Goal: Task Accomplishment & Management: Complete application form

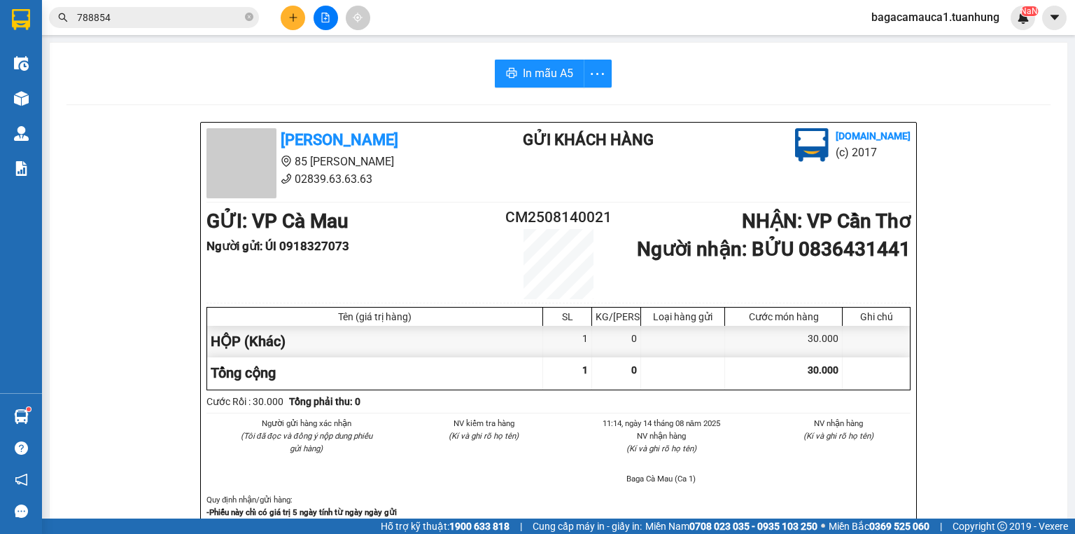
click at [704, 199] on div "Tuấn Hưng 85 Lý Chiêu Hoàng 02839.63.63.63 Gửi khách hàng Vexere.com (c) 2017 G…" at bounding box center [559, 354] width 716 height 463
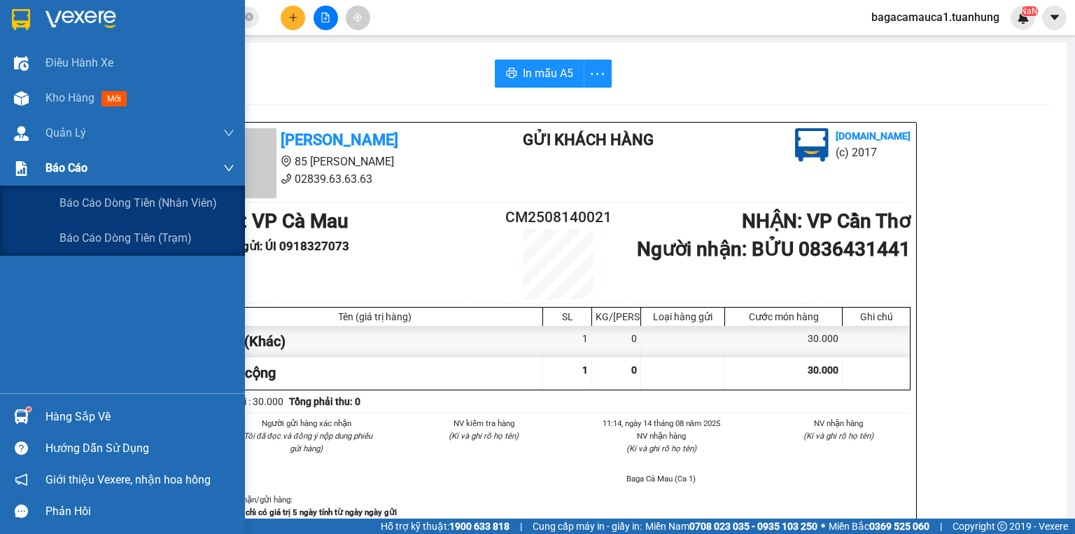
click at [68, 167] on span "Báo cáo" at bounding box center [67, 168] width 42 height 18
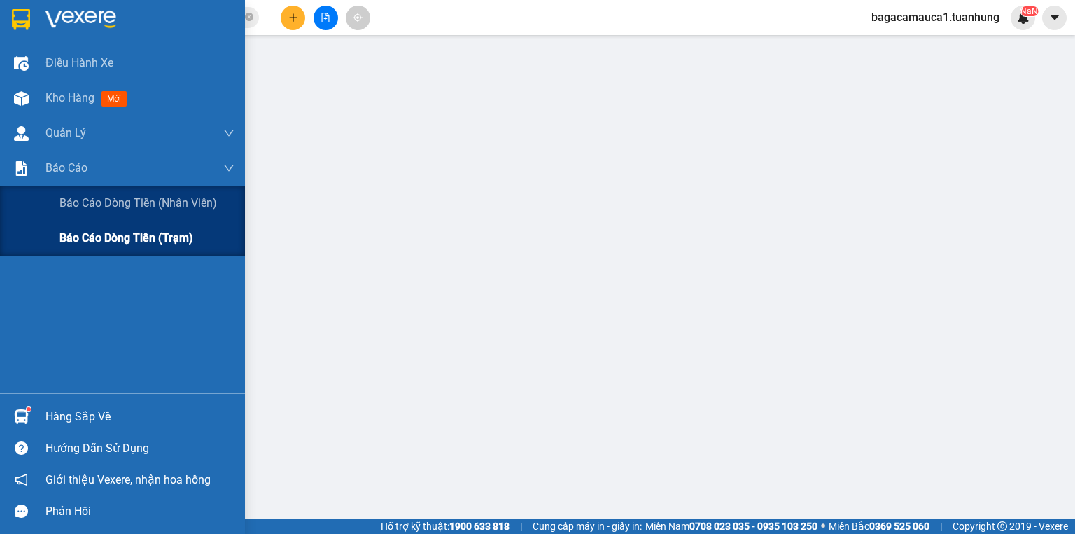
click at [77, 237] on span "Báo cáo dòng tiền (trạm)" at bounding box center [127, 238] width 134 height 18
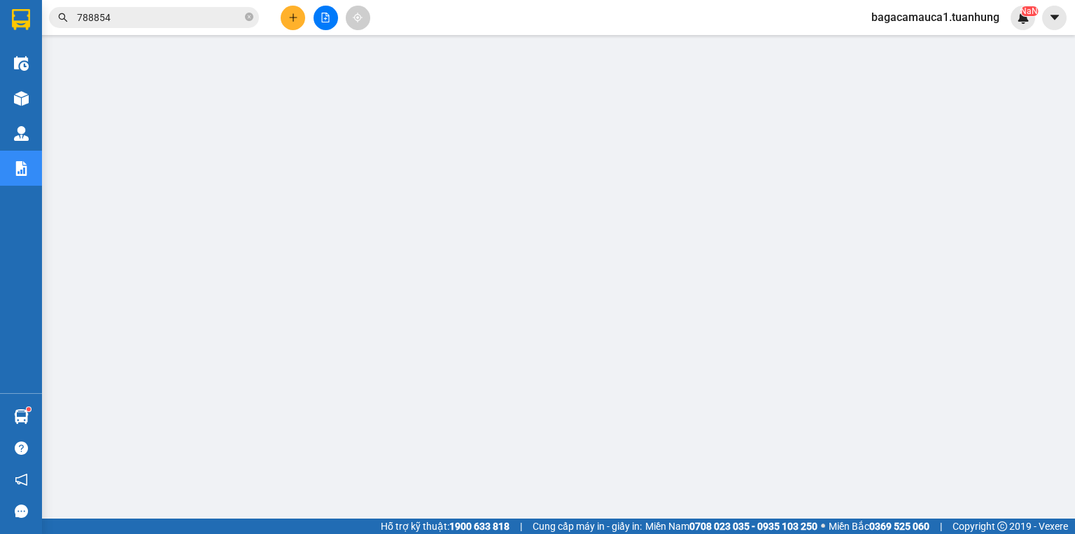
click at [919, 17] on span "bagacamauca1.tuanhung" at bounding box center [936, 17] width 151 height 18
click at [907, 43] on span "Đăng xuất" at bounding box center [943, 43] width 120 height 15
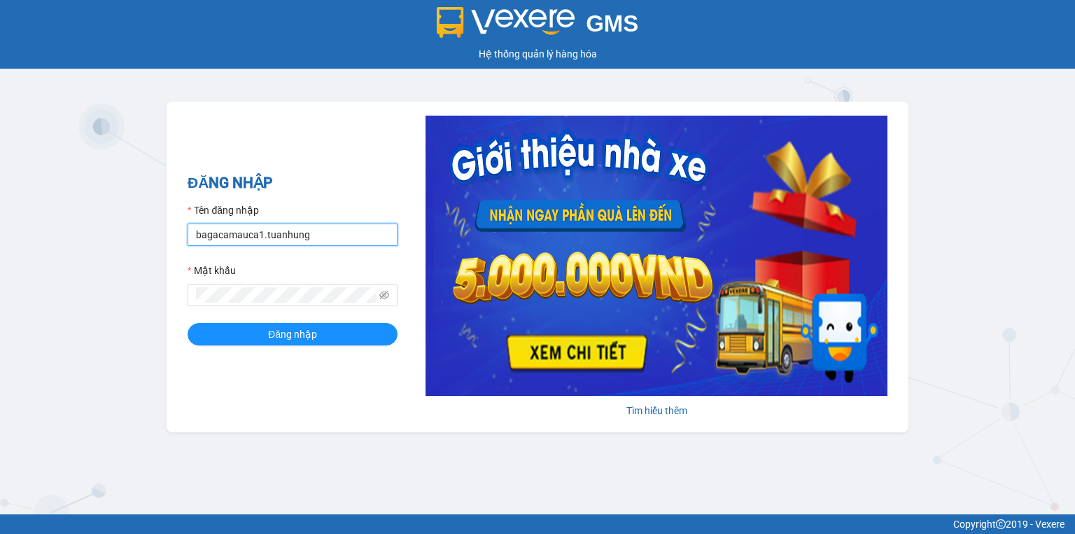
click at [277, 241] on input "bagacamauca1.tuanhung" at bounding box center [293, 234] width 210 height 22
type input "bagacamauca2.tuanhung"
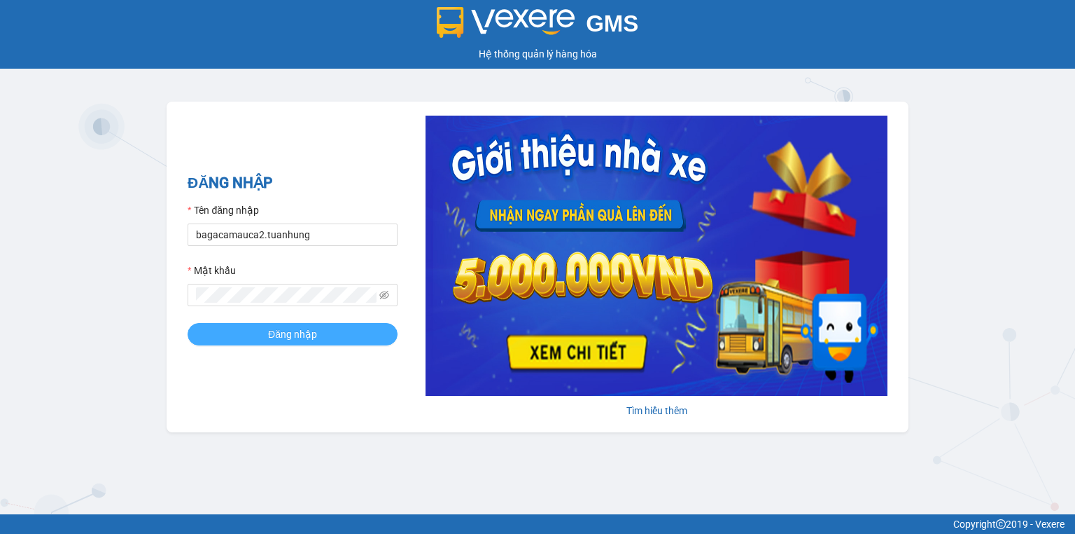
click at [241, 330] on button "Đăng nhập" at bounding box center [293, 334] width 210 height 22
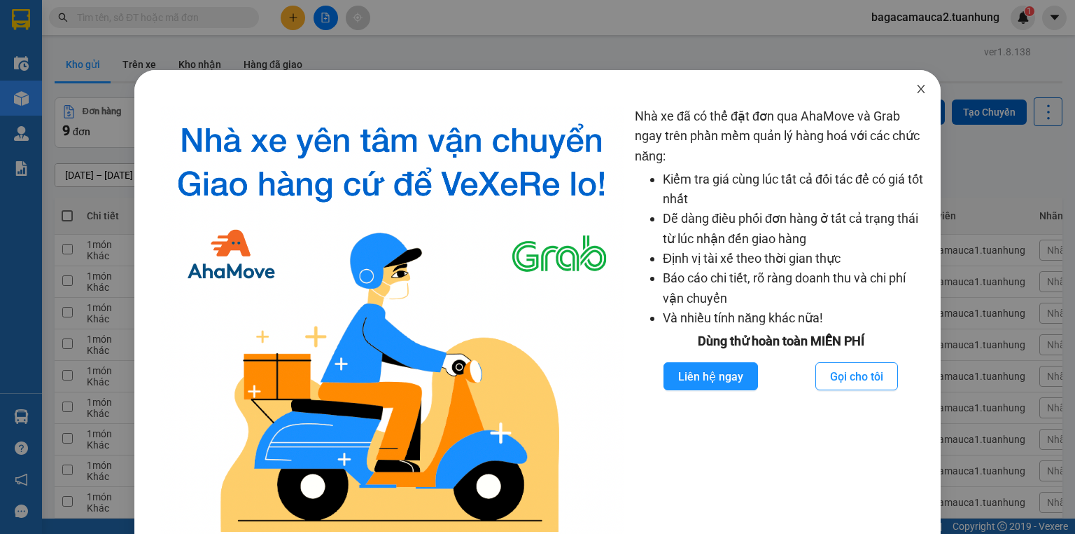
click at [916, 90] on icon "close" at bounding box center [921, 88] width 11 height 11
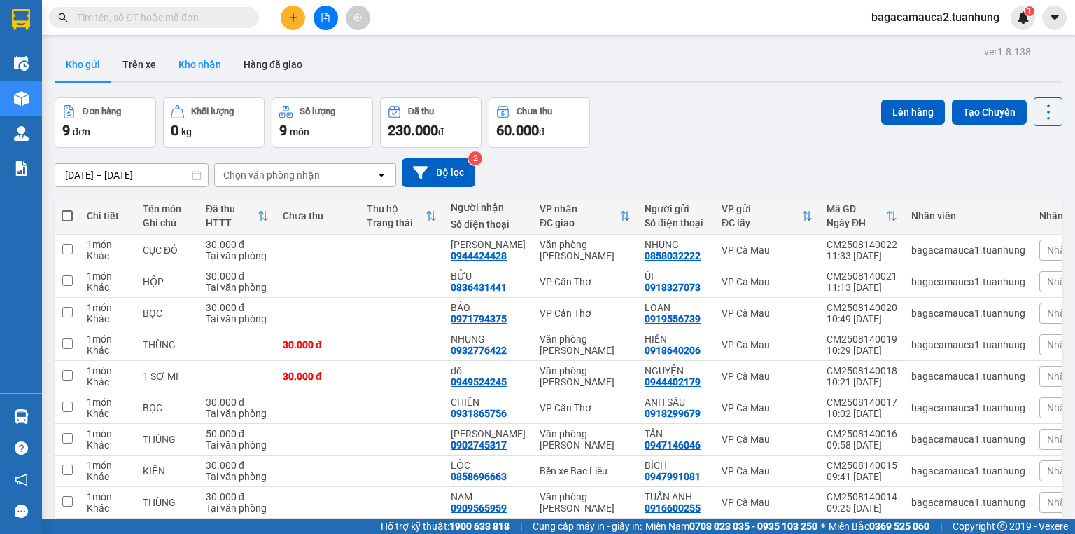
click at [200, 60] on button "Kho nhận" at bounding box center [199, 65] width 65 height 34
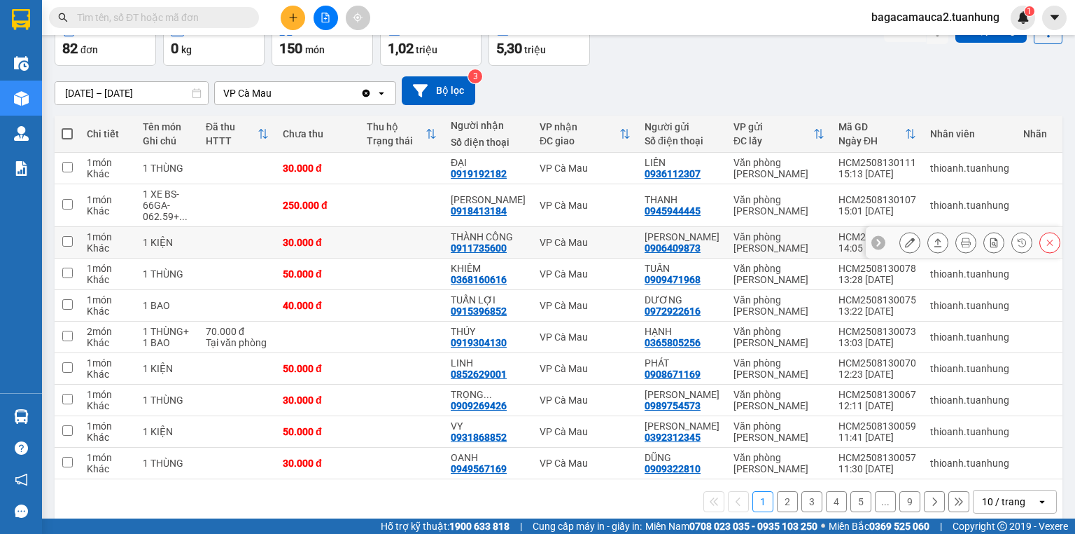
scroll to position [103, 0]
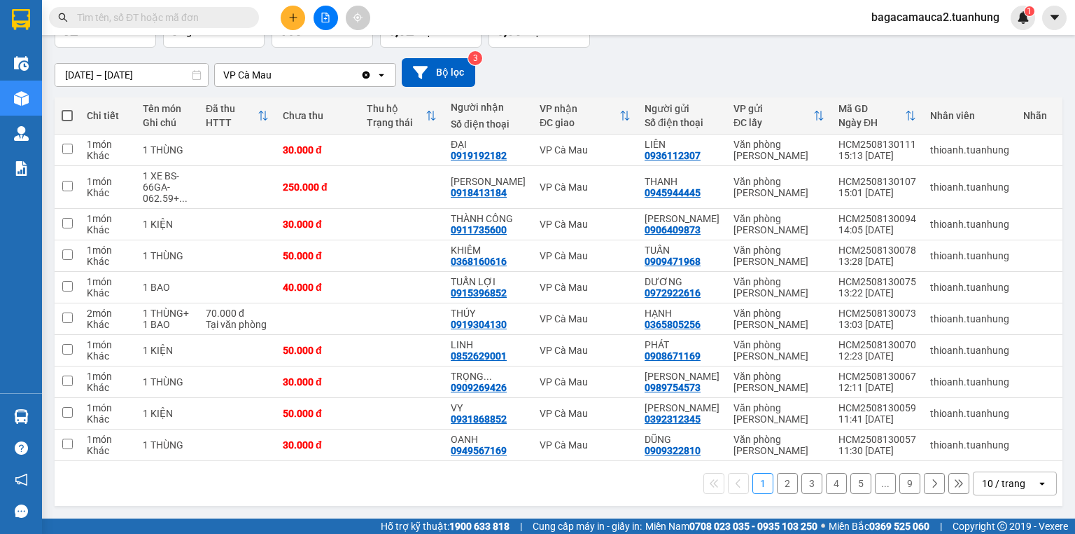
click at [779, 481] on button "2" at bounding box center [787, 483] width 21 height 21
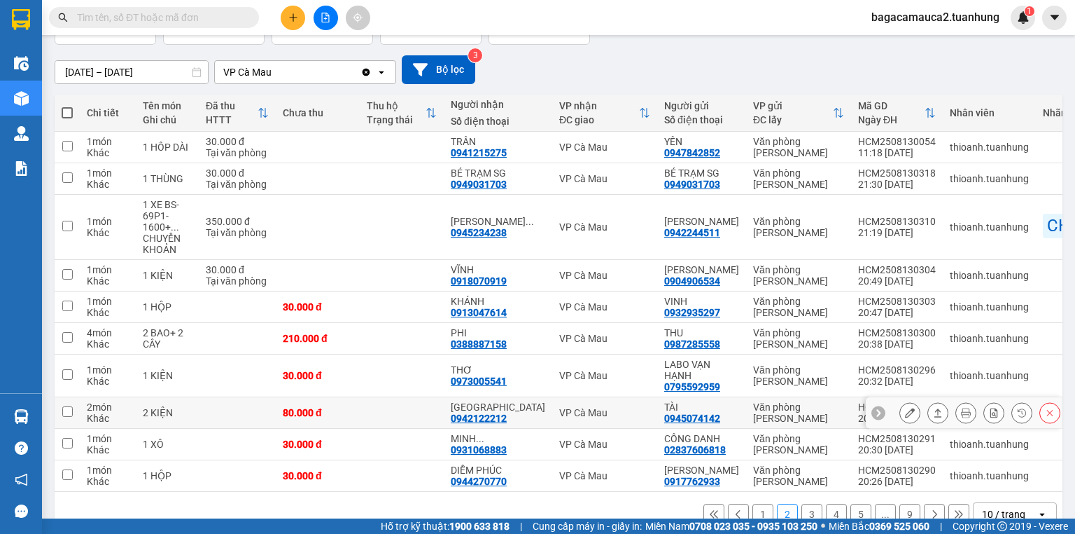
scroll to position [137, 0]
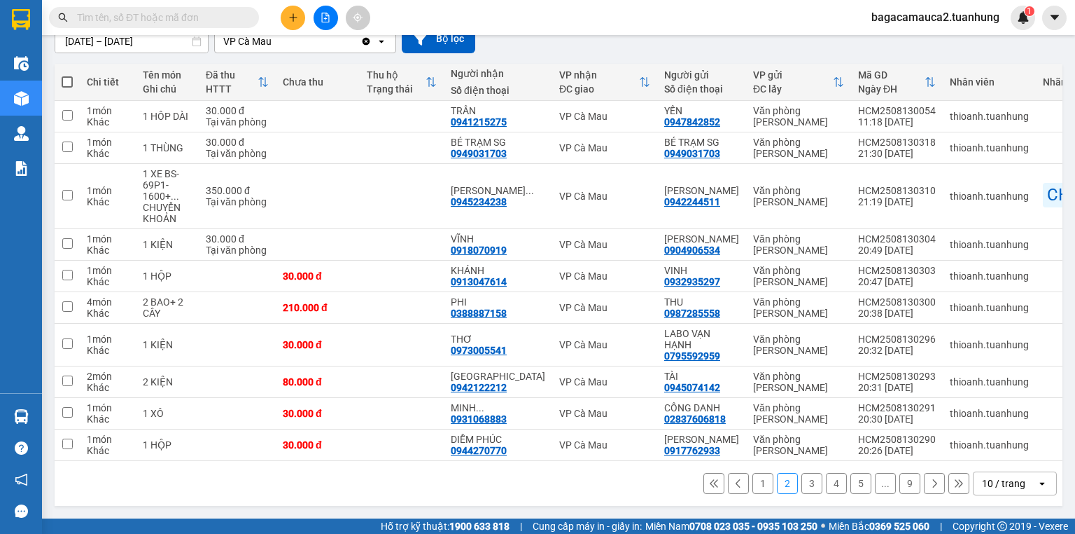
click at [802, 484] on button "3" at bounding box center [812, 483] width 21 height 21
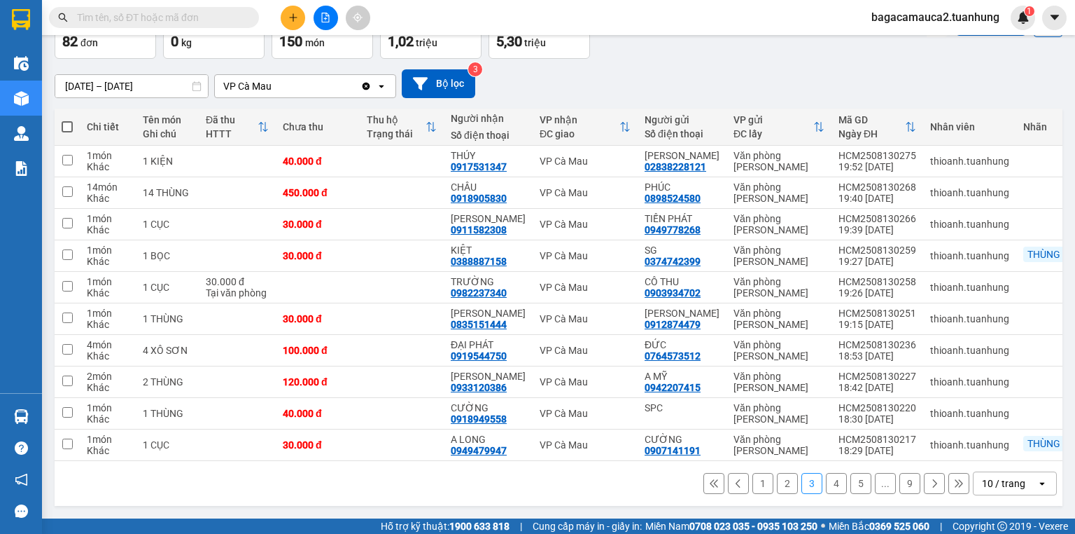
scroll to position [103, 0]
click at [933, 377] on icon at bounding box center [938, 382] width 10 height 10
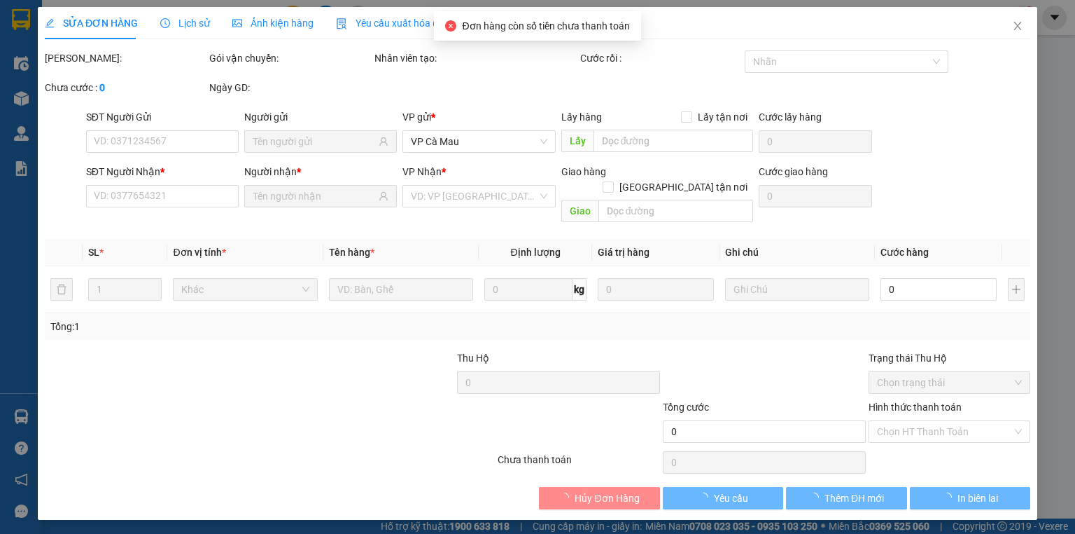
type input "0942207415"
type input "A MỸ"
type input "0933120386"
type input "[PERSON_NAME]"
type input "120.000"
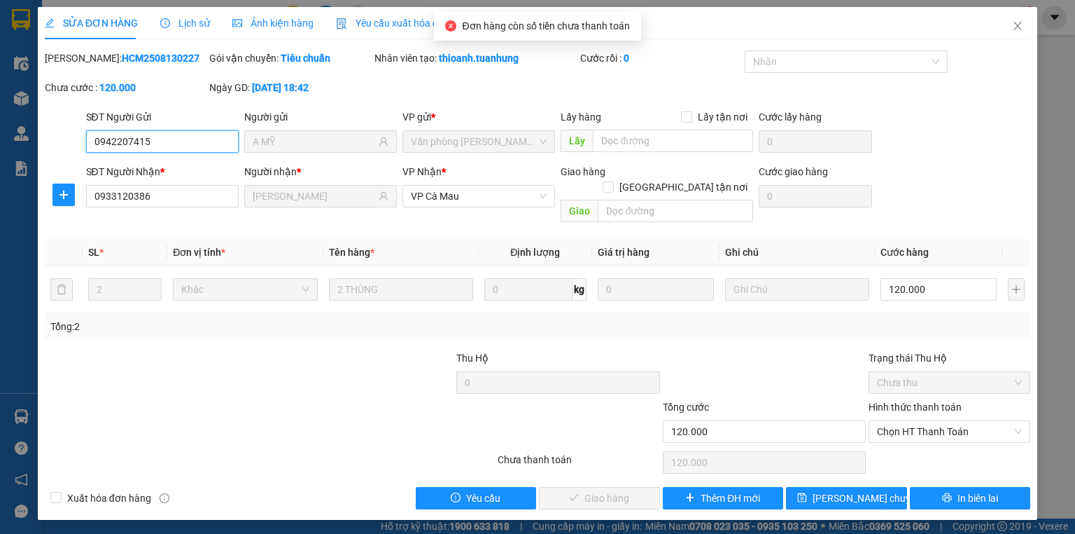
drag, startPoint x: 896, startPoint y: 420, endPoint x: 896, endPoint y: 428, distance: 7.7
click at [896, 425] on span "Chọn HT Thanh Toán" at bounding box center [949, 431] width 145 height 21
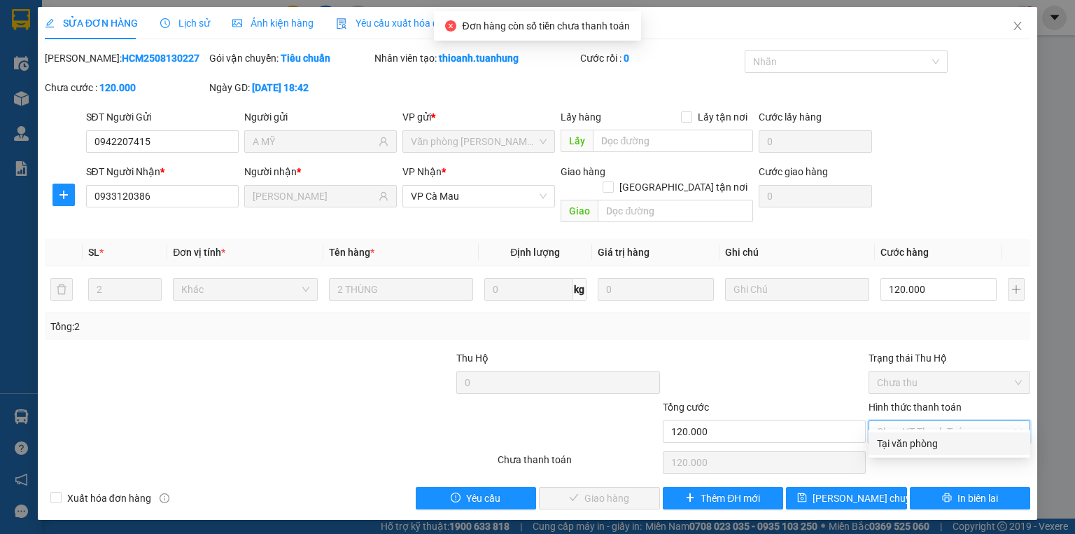
click at [897, 443] on div "Tại văn phòng" at bounding box center [949, 443] width 145 height 15
type input "0"
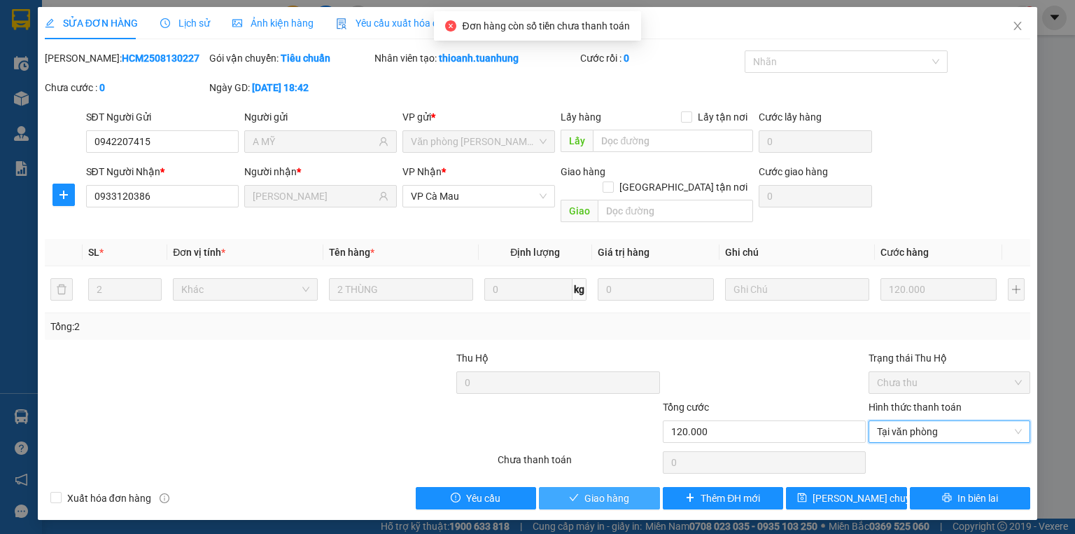
click at [566, 487] on button "Giao hàng" at bounding box center [599, 498] width 121 height 22
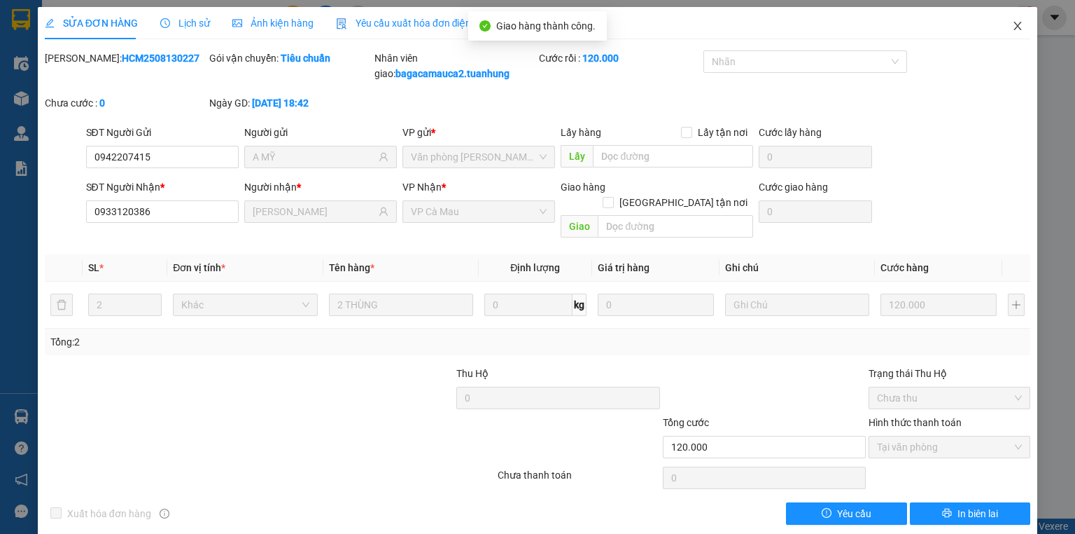
click at [1015, 25] on icon "close" at bounding box center [1019, 26] width 8 height 8
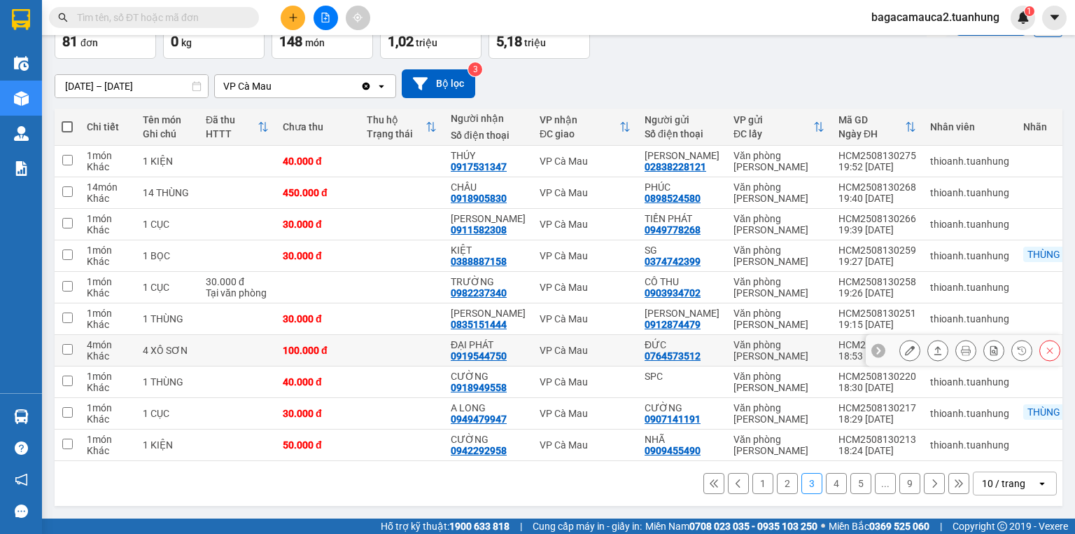
scroll to position [103, 0]
click at [933, 377] on icon at bounding box center [938, 382] width 10 height 10
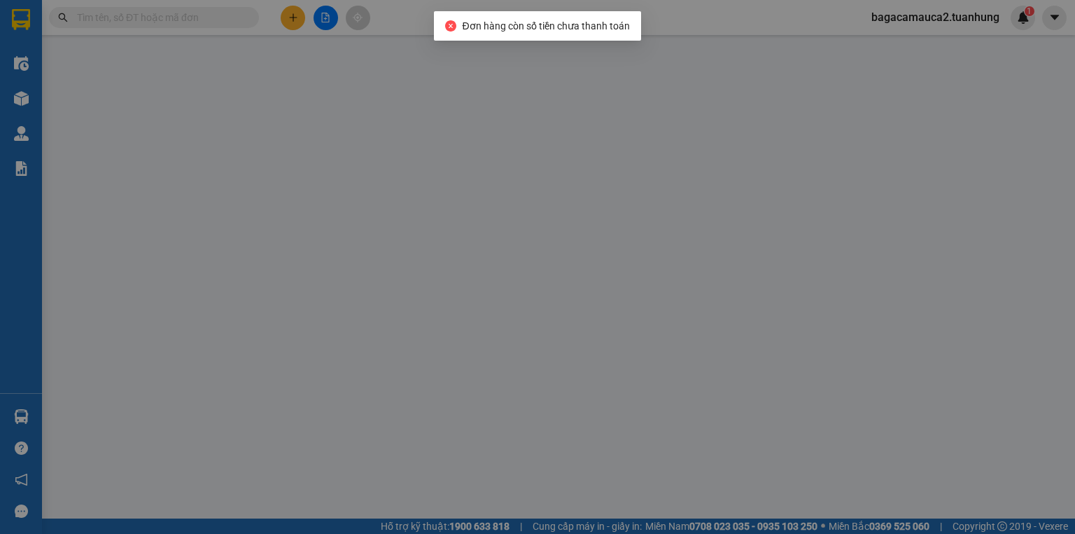
type input "SPC"
type input "0918949558"
type input "CƯỜNG"
type input "40.000"
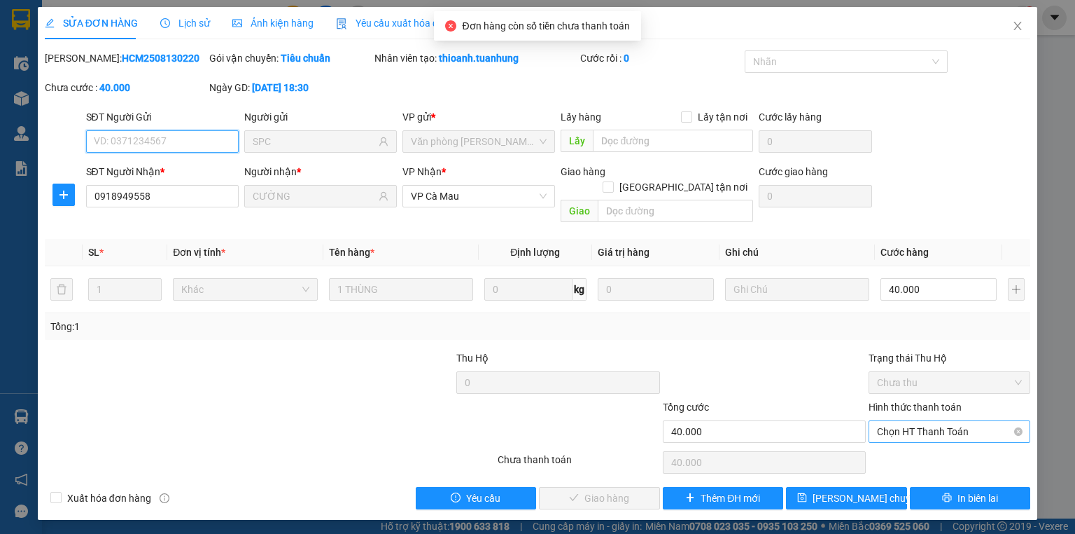
click at [884, 421] on span "Chọn HT Thanh Toán" at bounding box center [949, 431] width 145 height 21
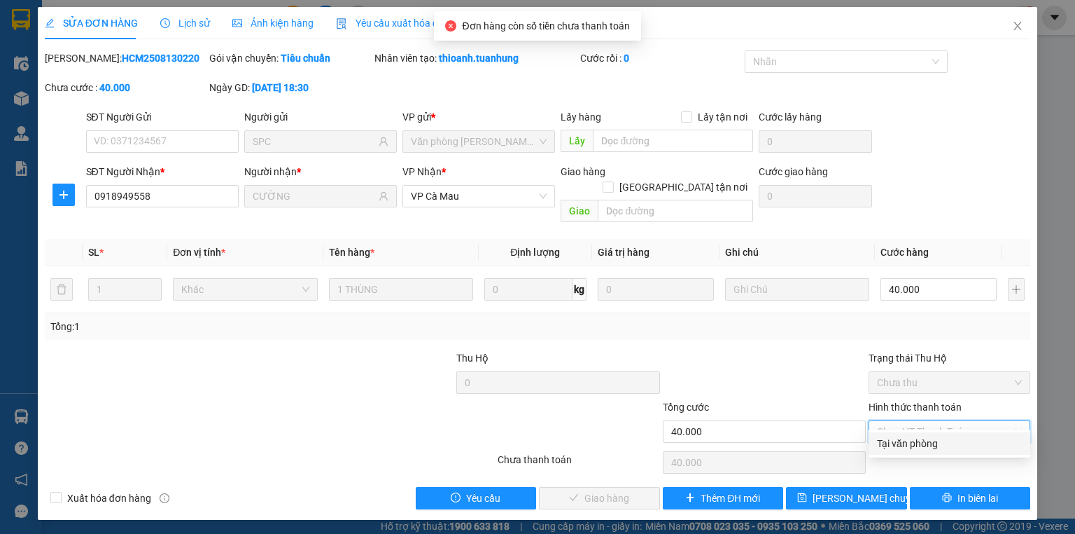
click at [892, 440] on div "Tại văn phòng" at bounding box center [949, 443] width 145 height 15
type input "0"
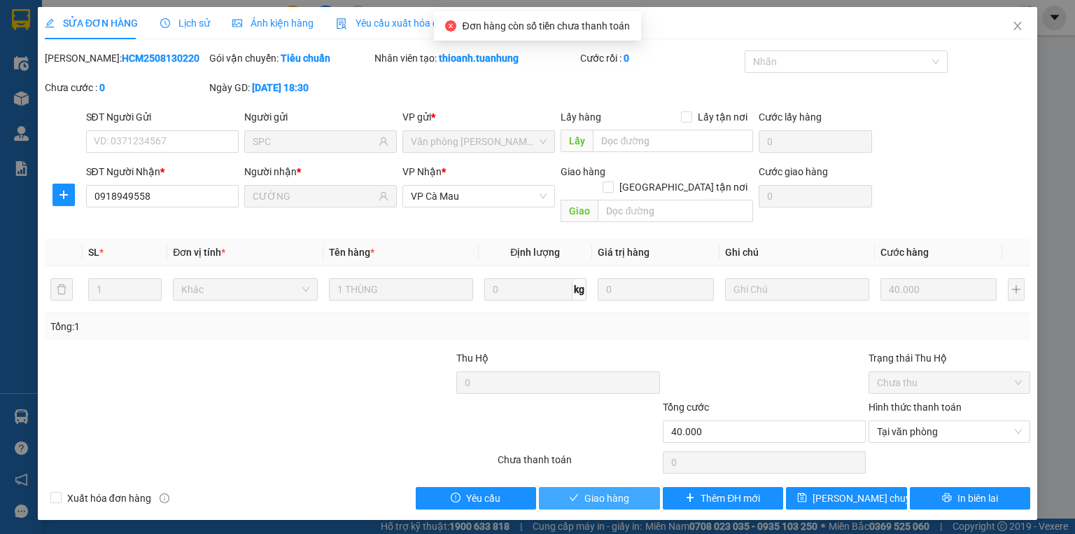
click at [571, 494] on icon "check" at bounding box center [574, 497] width 9 height 7
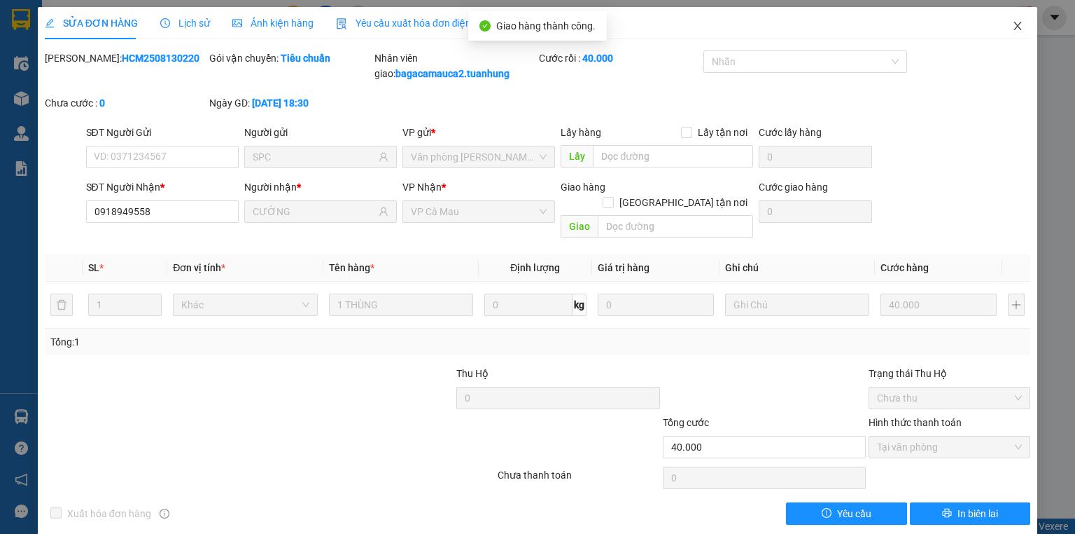
click at [1015, 25] on icon "close" at bounding box center [1019, 26] width 8 height 8
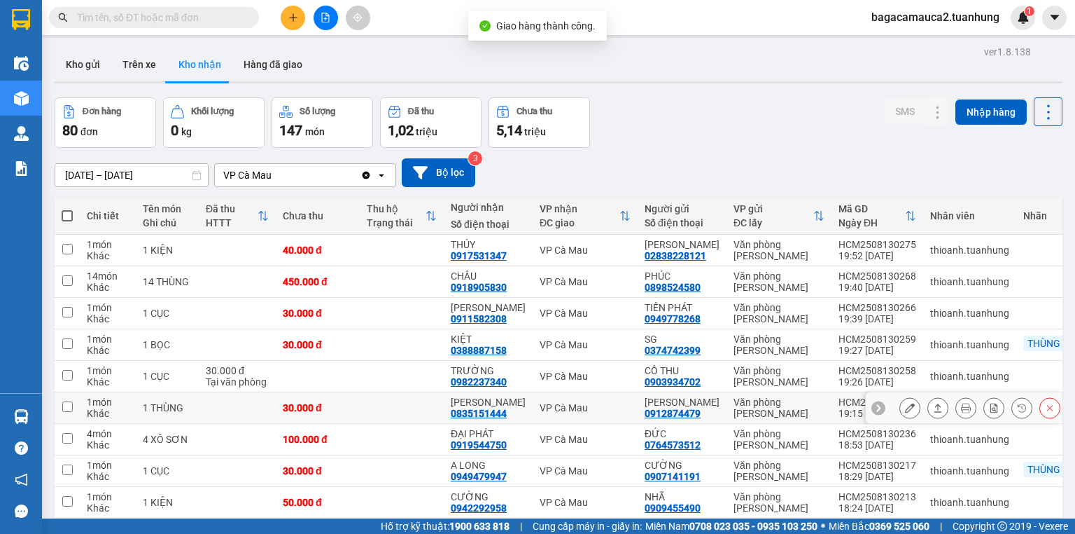
scroll to position [103, 0]
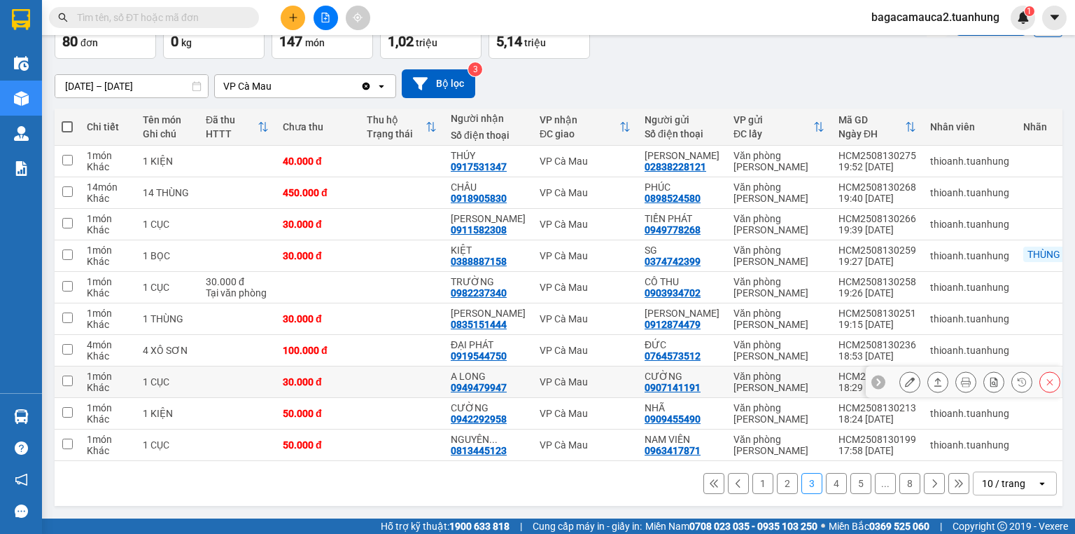
click at [935, 378] on icon at bounding box center [939, 381] width 8 height 8
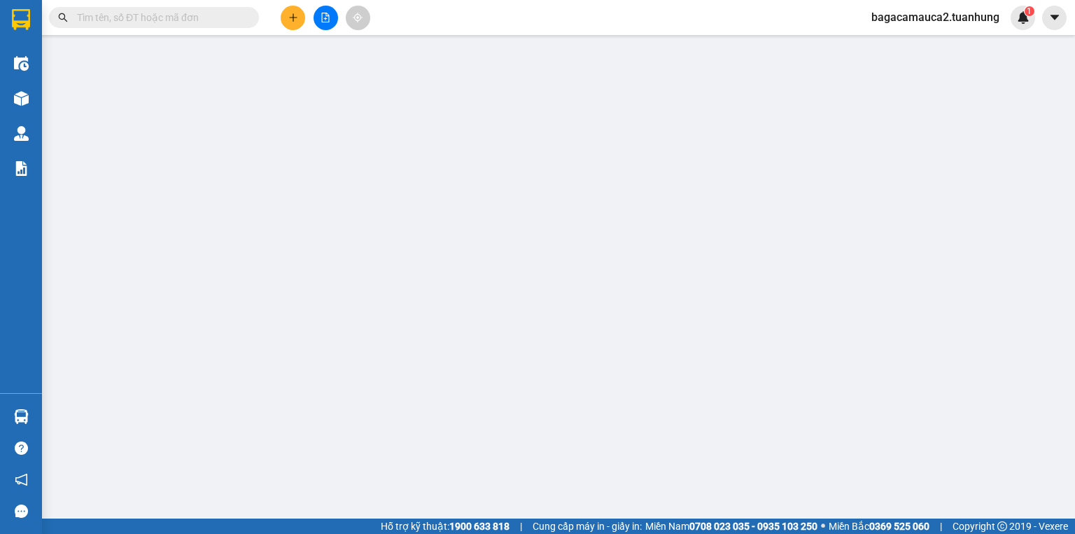
type input "0907141191"
type input "CƯỜNG"
type input "0949479947"
type input "A LONG"
type input "30.000"
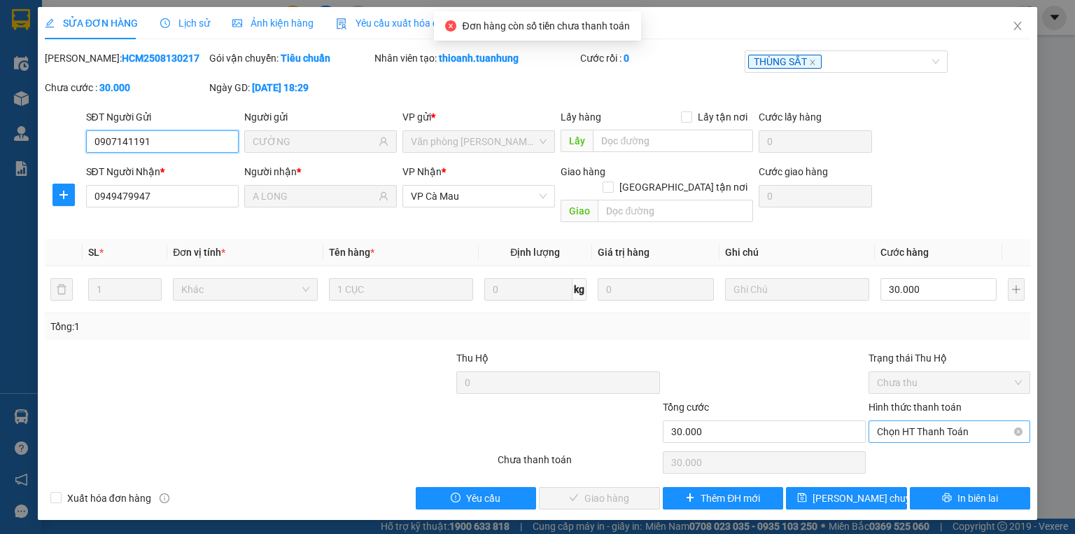
click at [941, 421] on span "Chọn HT Thanh Toán" at bounding box center [949, 431] width 145 height 21
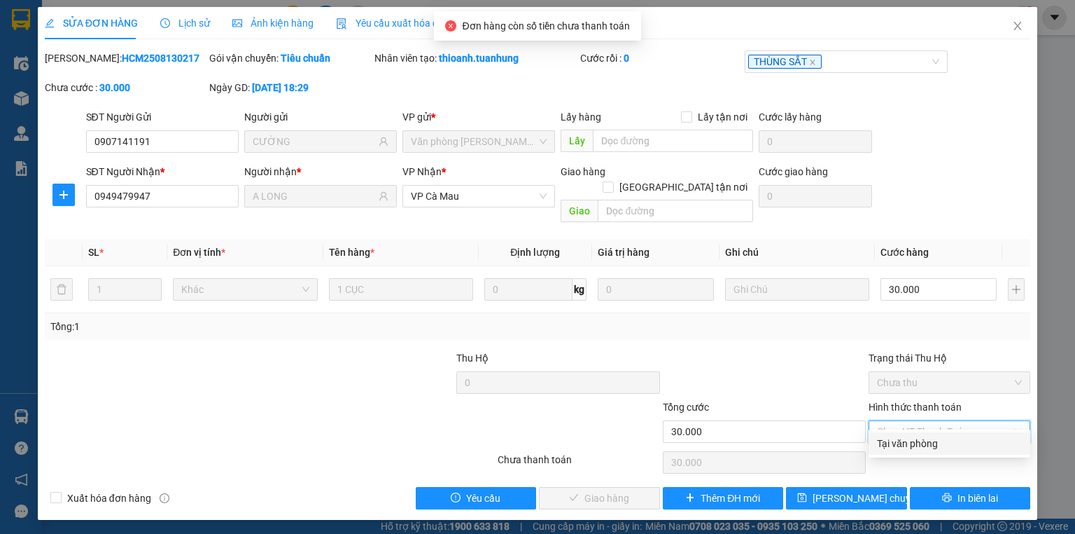
click at [931, 443] on div "Tại văn phòng" at bounding box center [949, 443] width 145 height 15
type input "0"
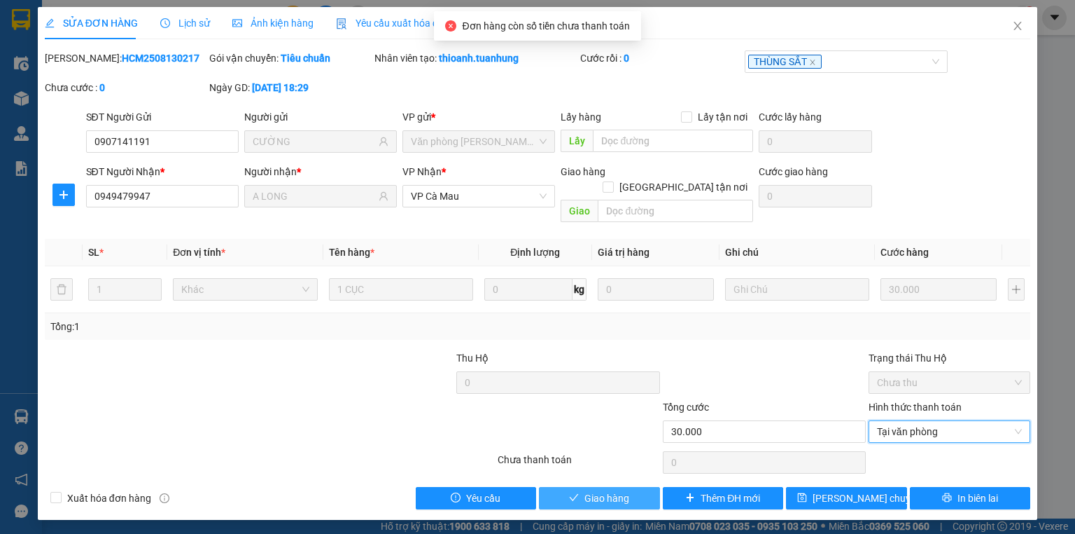
click at [620, 490] on span "Giao hàng" at bounding box center [607, 497] width 45 height 15
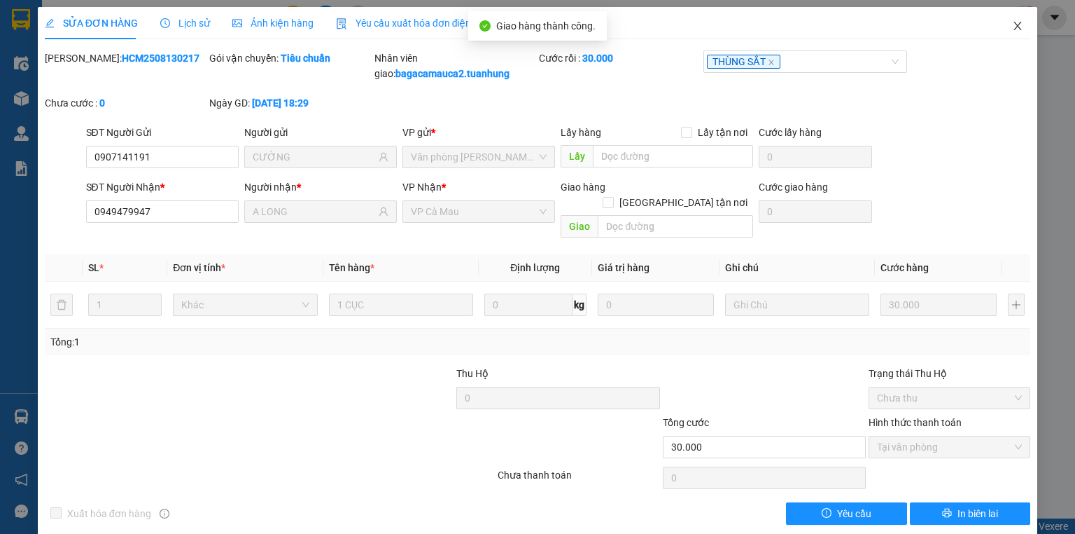
click at [1012, 25] on icon "close" at bounding box center [1017, 25] width 11 height 11
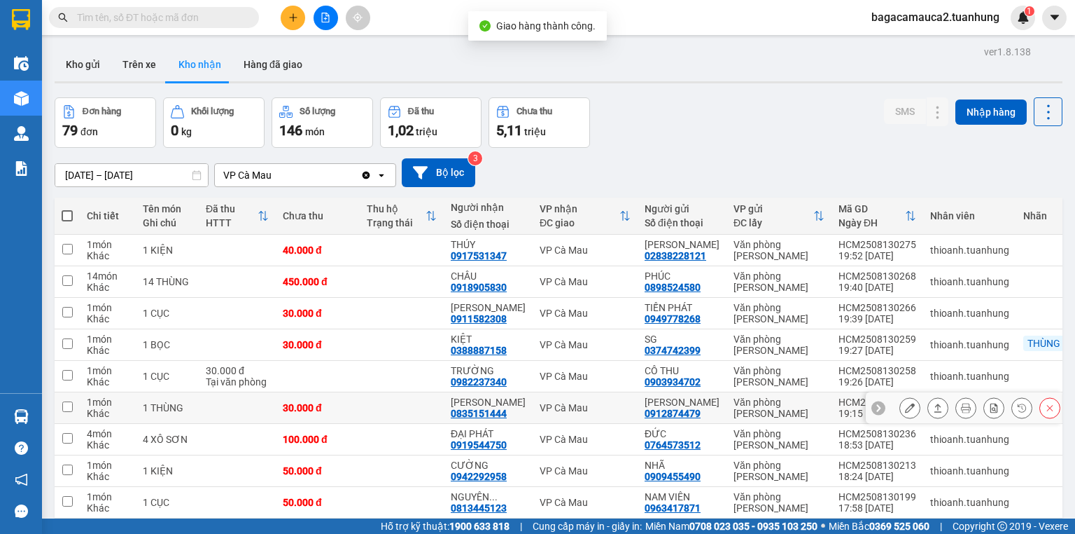
scroll to position [103, 0]
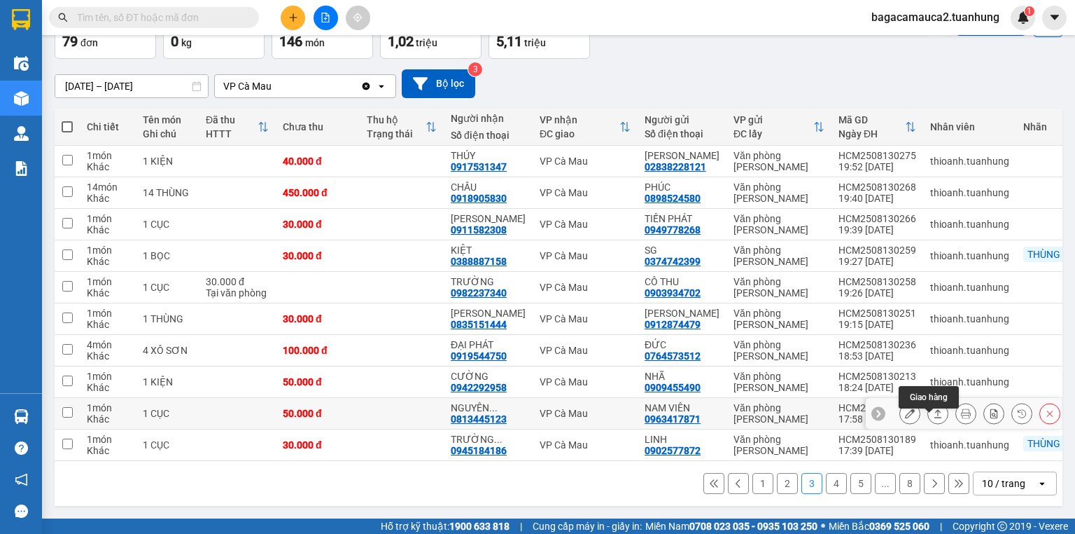
click at [935, 409] on icon at bounding box center [939, 413] width 8 height 8
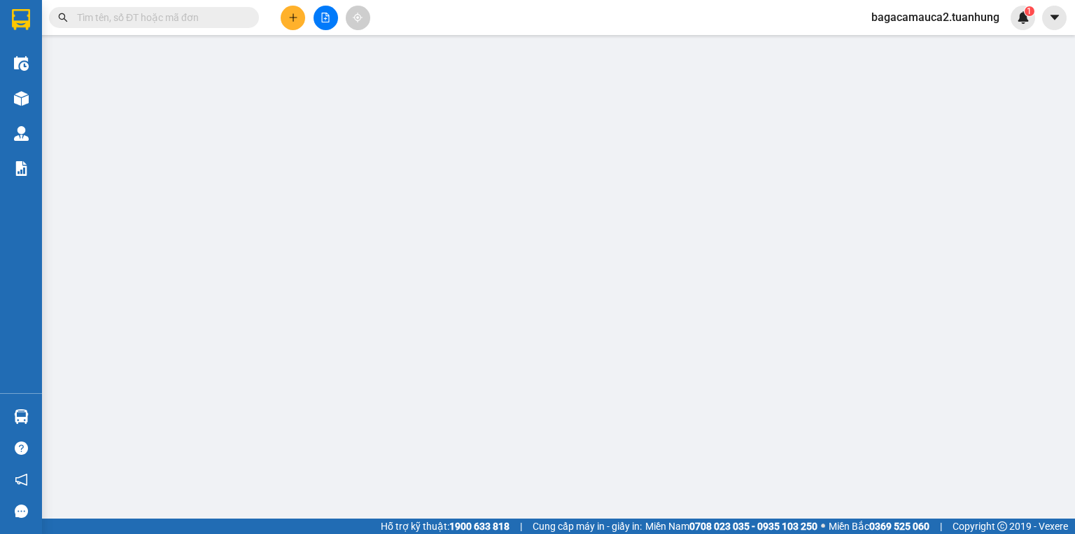
type input "0963417871"
type input "NAM VIÊN"
type input "0813445123"
type input "NGUYÊN VUÔNG"
type input "50.000"
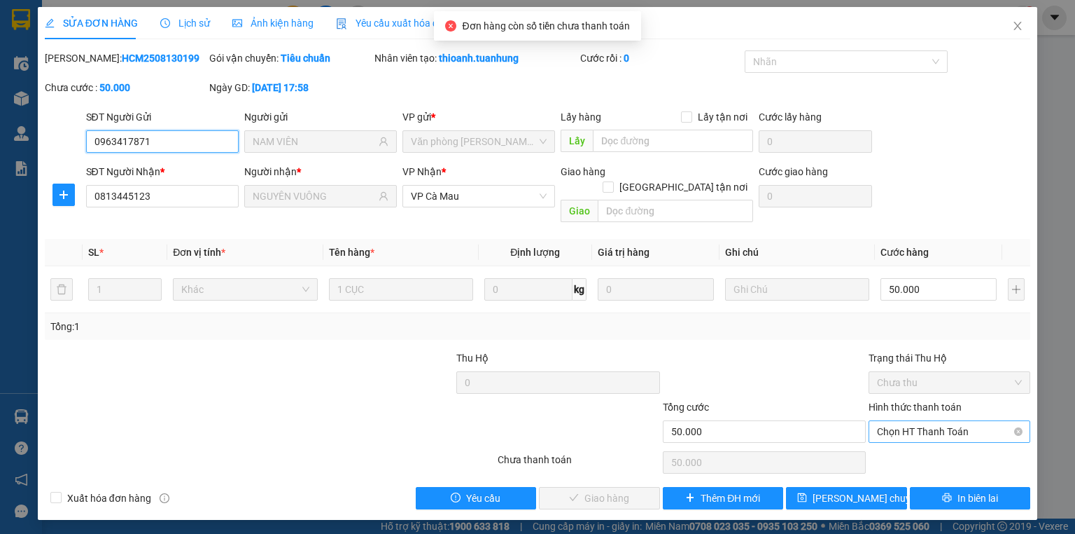
click at [935, 421] on span "Chọn HT Thanh Toán" at bounding box center [949, 431] width 145 height 21
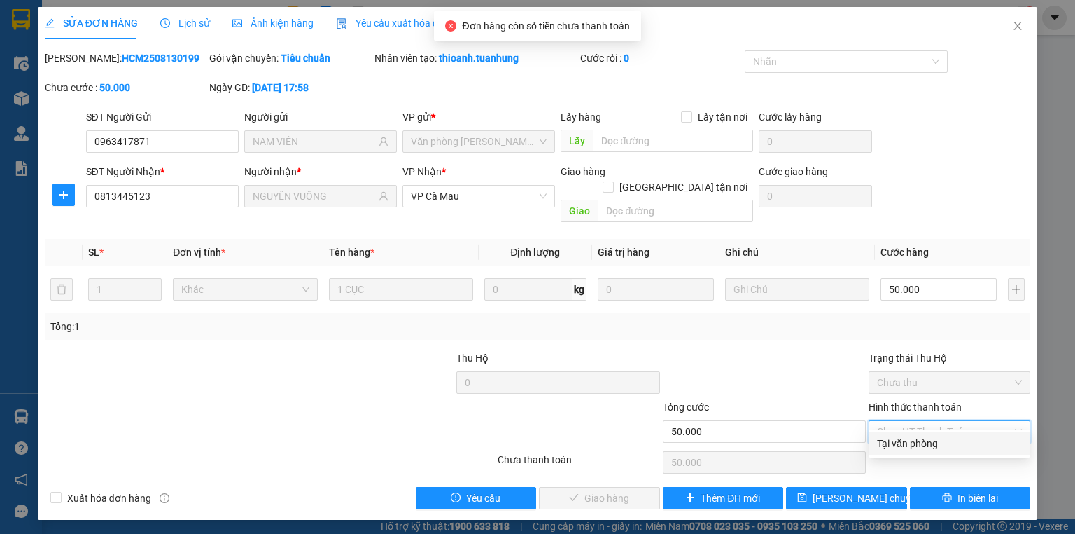
click at [929, 436] on div "Tại văn phòng" at bounding box center [949, 443] width 145 height 15
type input "0"
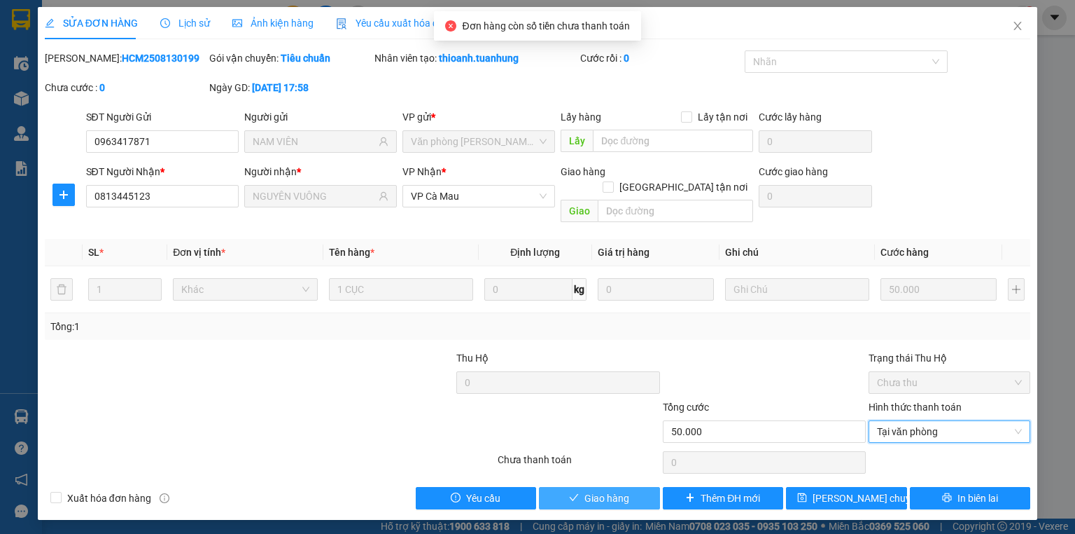
click at [613, 490] on span "Giao hàng" at bounding box center [607, 497] width 45 height 15
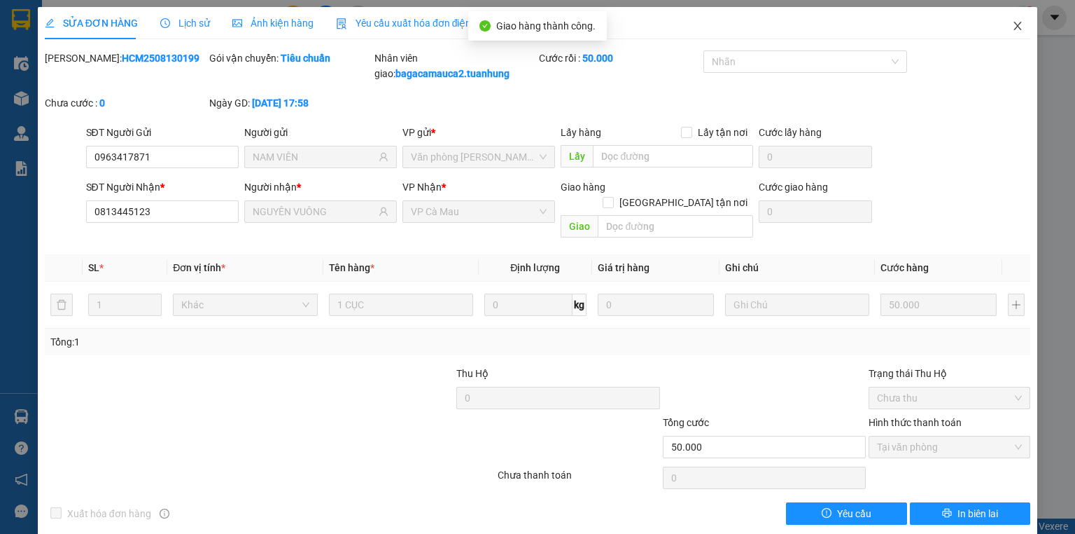
click at [1012, 27] on icon "close" at bounding box center [1017, 25] width 11 height 11
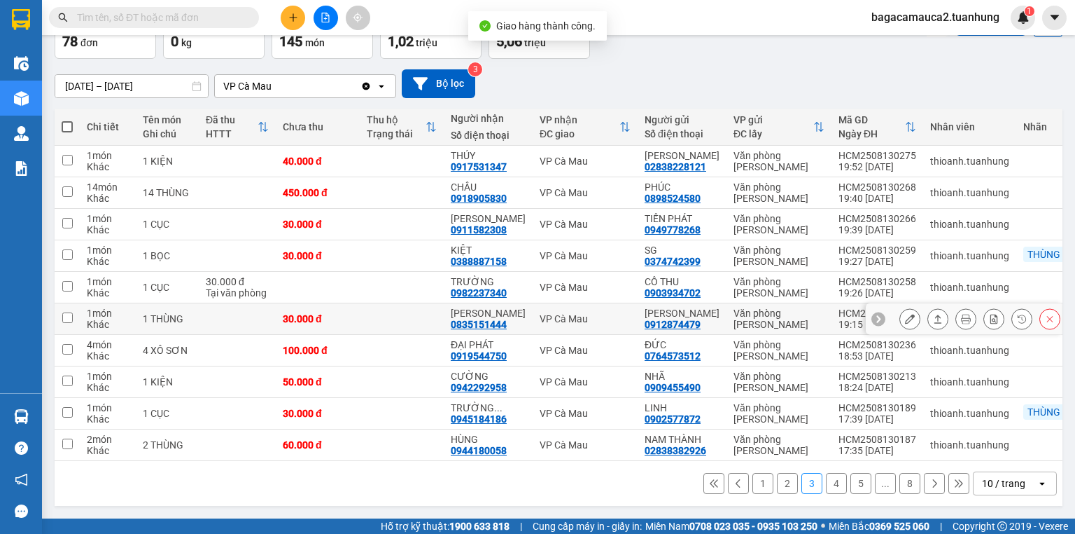
scroll to position [101, 0]
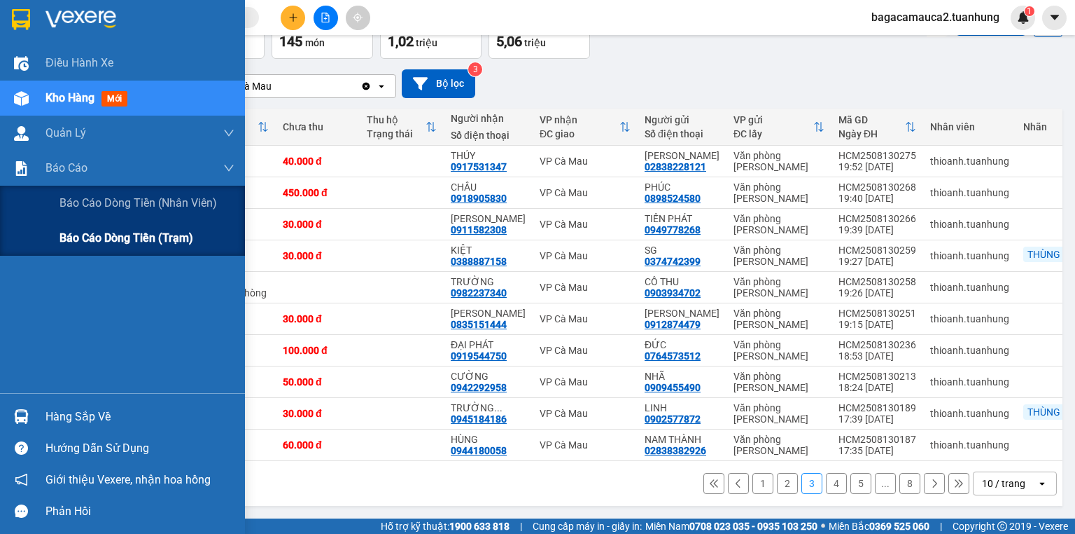
click at [92, 245] on span "Báo cáo dòng tiền (trạm)" at bounding box center [127, 238] width 134 height 18
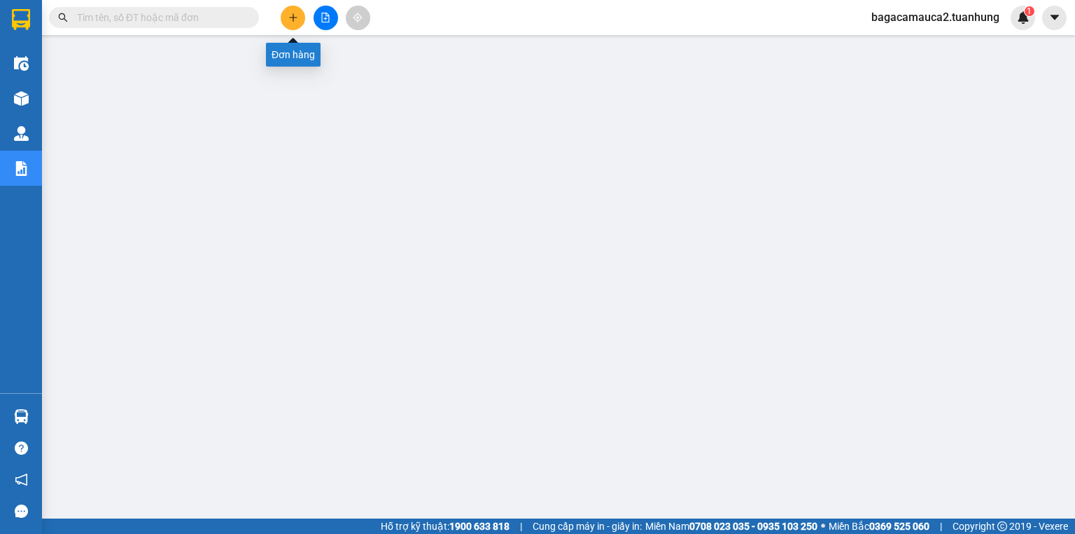
click at [293, 22] on button at bounding box center [293, 18] width 25 height 25
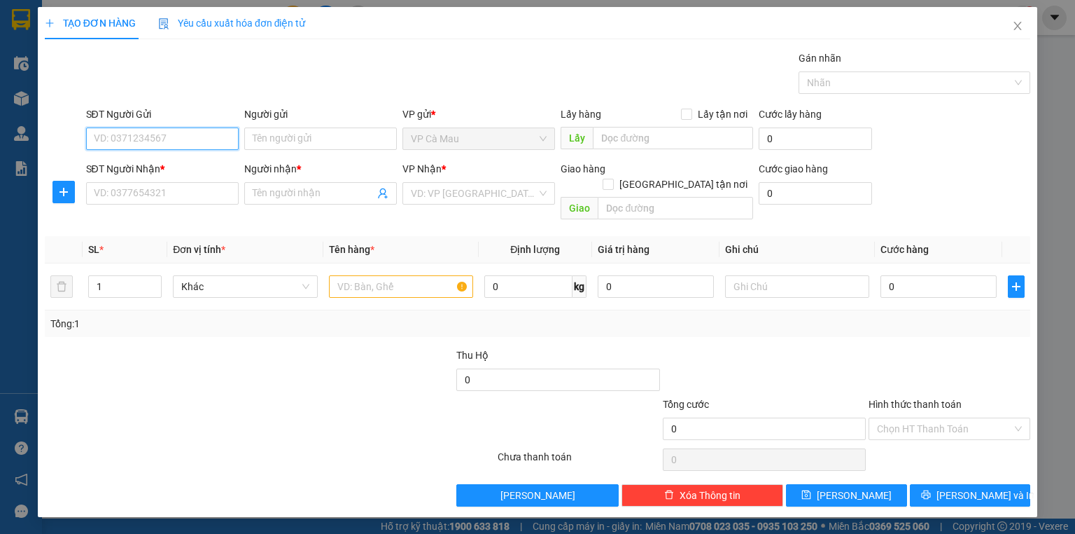
click at [167, 146] on input "SĐT Người Gửi" at bounding box center [162, 138] width 153 height 22
click at [176, 160] on div "0792956957 - ROYAL TRẦN" at bounding box center [163, 165] width 136 height 15
type input "0792956957"
type input "ROYAL TRẦN"
type input "0792956957"
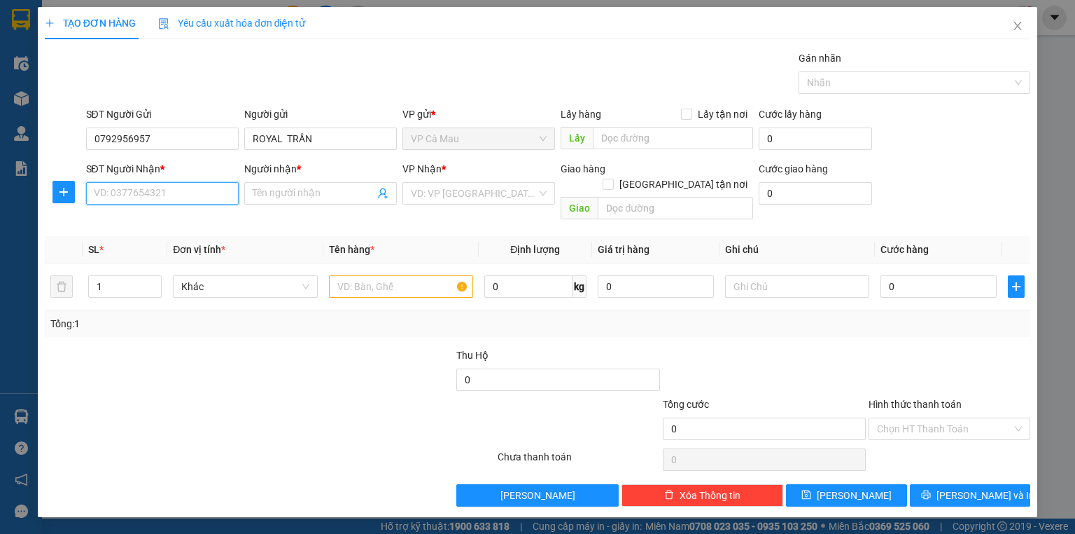
click at [174, 191] on input "SĐT Người Nhận *" at bounding box center [162, 193] width 153 height 22
type input "0914862375"
click at [285, 186] on input "Người nhận *" at bounding box center [314, 193] width 122 height 15
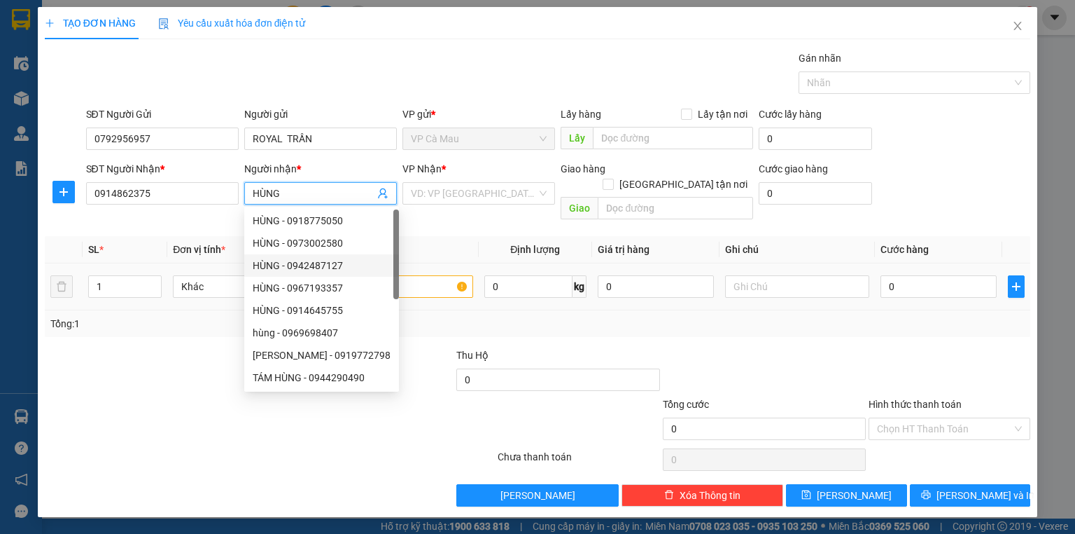
type input "HÙNG"
click at [419, 280] on input "text" at bounding box center [401, 286] width 144 height 22
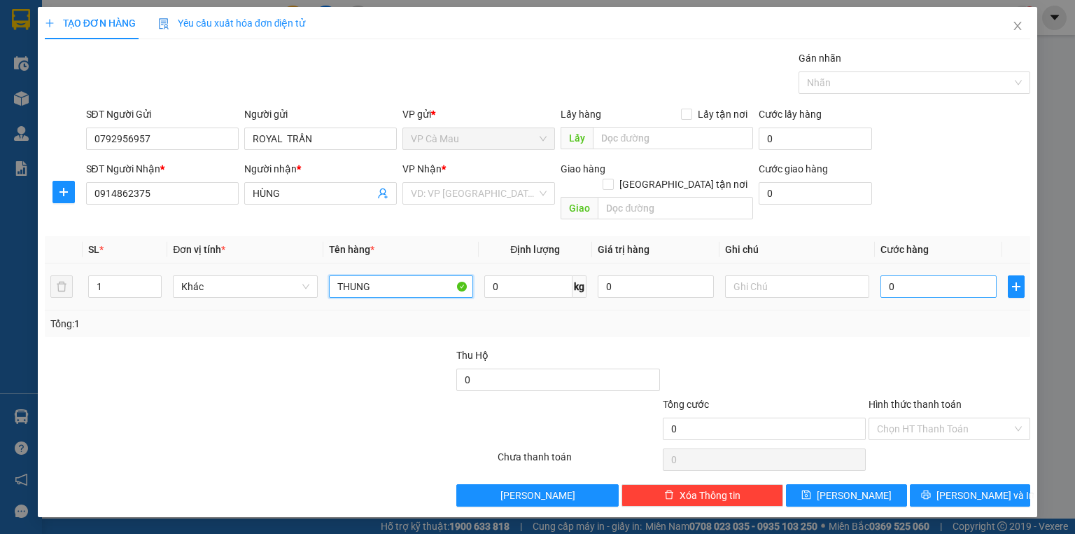
type input "THUNG"
click at [885, 275] on input "0" at bounding box center [939, 286] width 116 height 22
type input "+3"
type input "3"
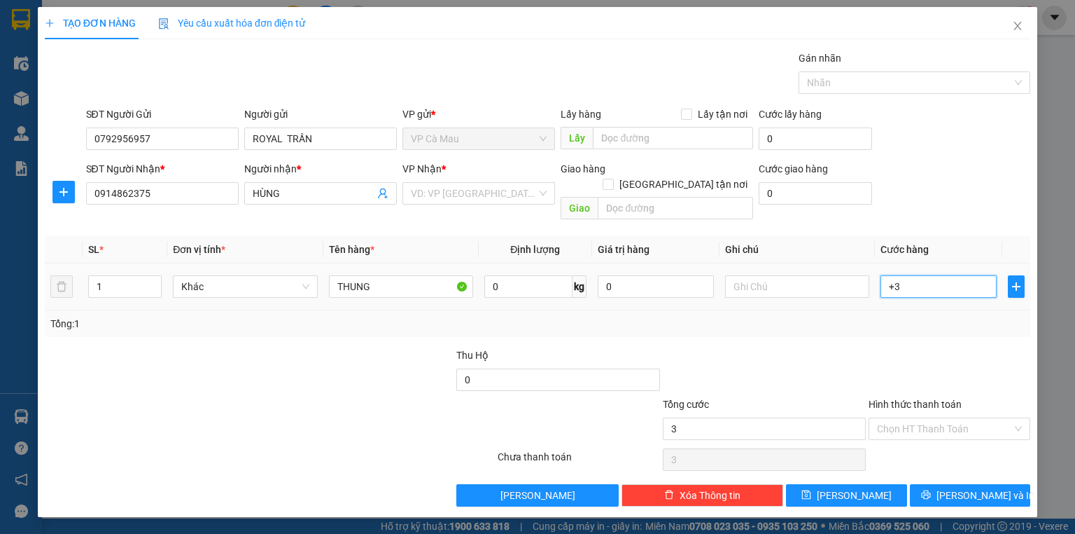
type input "+30"
type input "30"
type input "30.000"
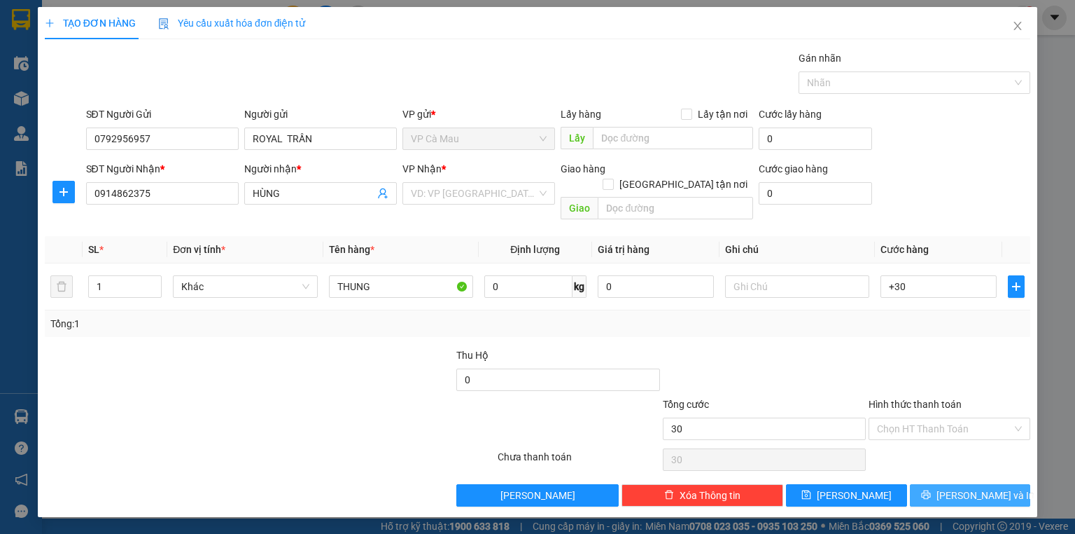
type input "30.000"
click at [989, 487] on span "[PERSON_NAME] và In" at bounding box center [986, 494] width 98 height 15
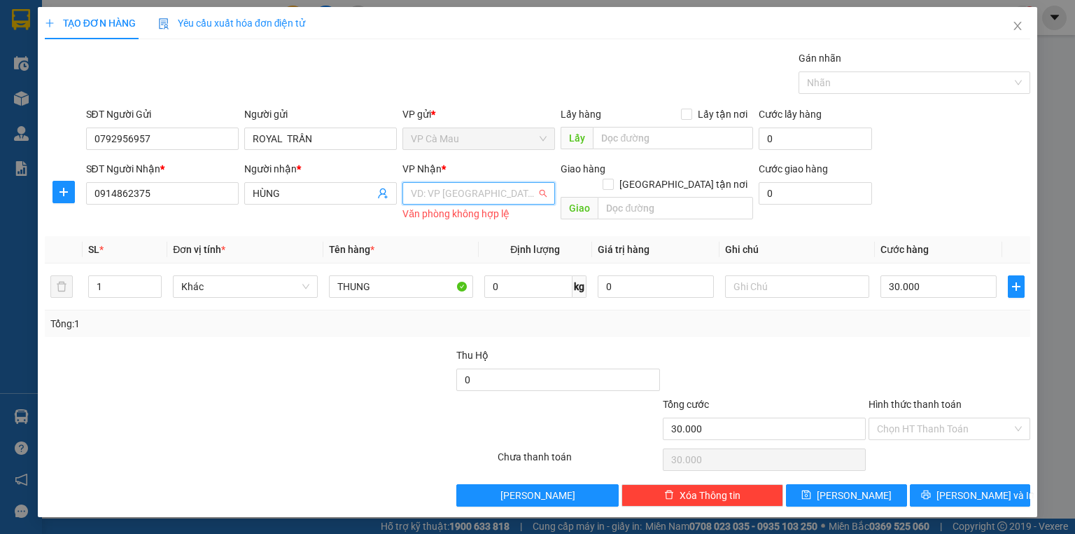
click at [487, 197] on input "search" at bounding box center [474, 193] width 126 height 21
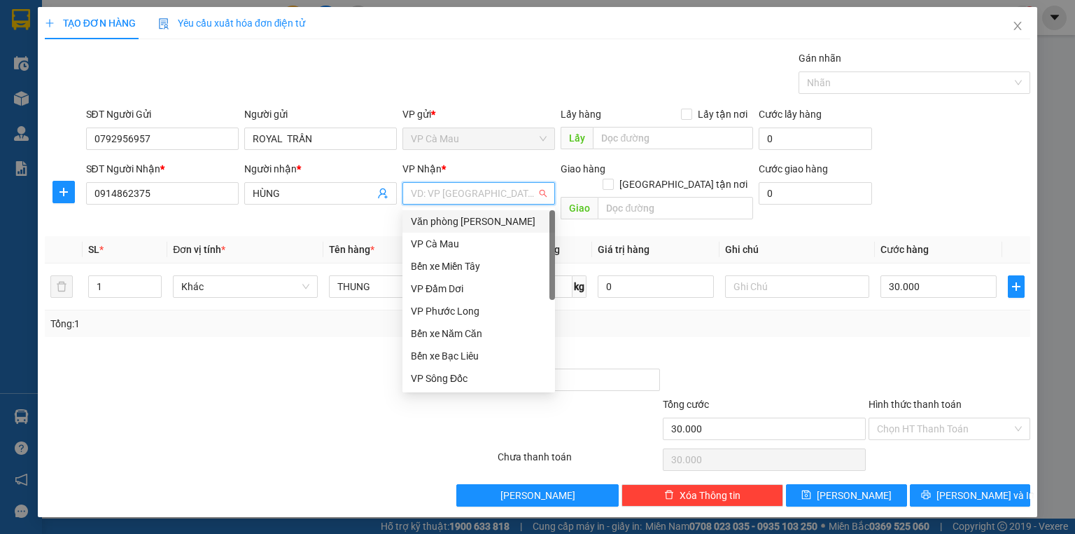
click at [492, 216] on div "Văn phòng [PERSON_NAME]" at bounding box center [479, 221] width 136 height 15
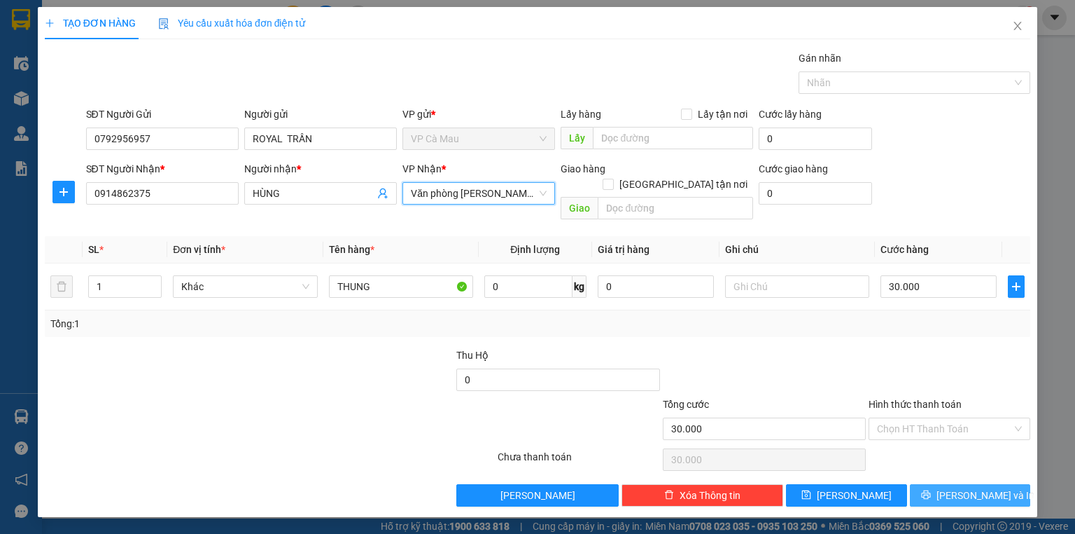
click at [1028, 484] on button "[PERSON_NAME] và In" at bounding box center [970, 495] width 121 height 22
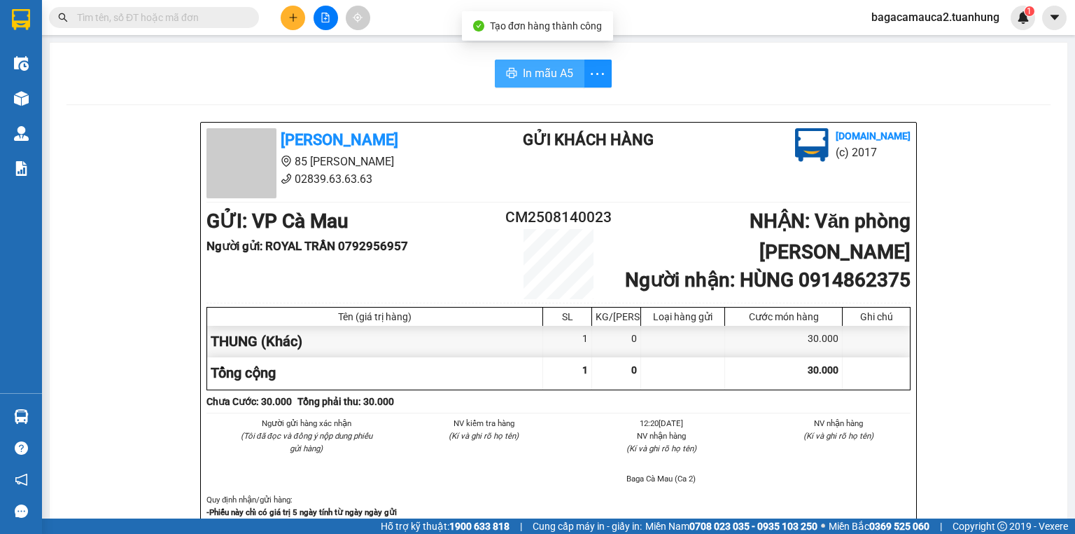
click at [529, 73] on span "In mẫu A5" at bounding box center [548, 73] width 50 height 18
